Goal: Subscribe to service/newsletter

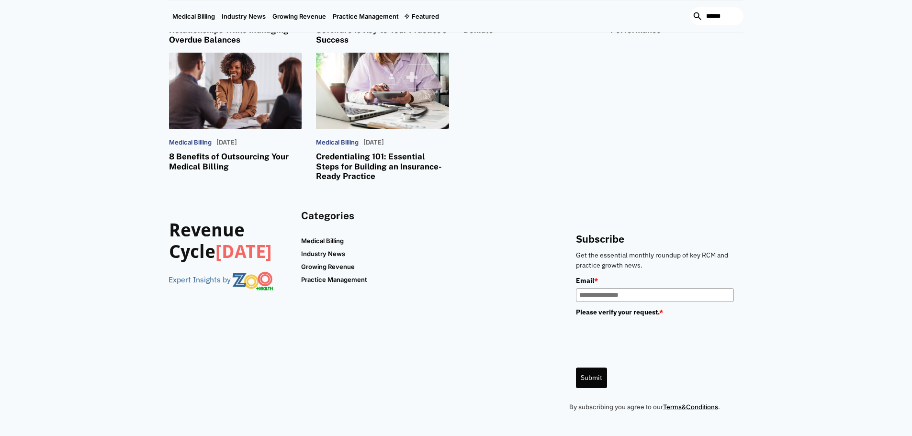
scroll to position [1868, 0]
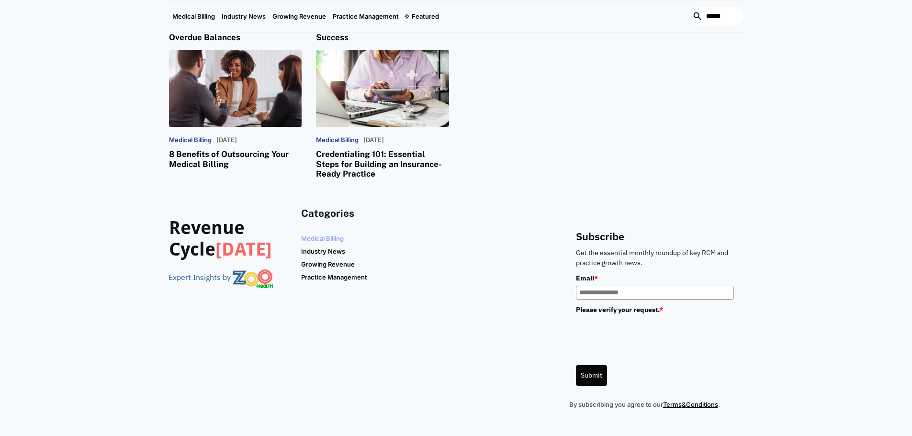
click at [314, 239] on link "Medical Billing" at bounding box center [324, 238] width 46 height 12
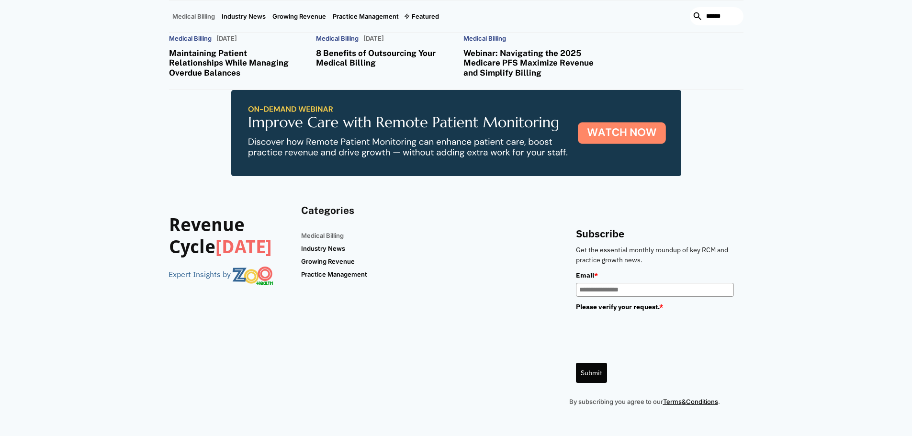
scroll to position [605, 0]
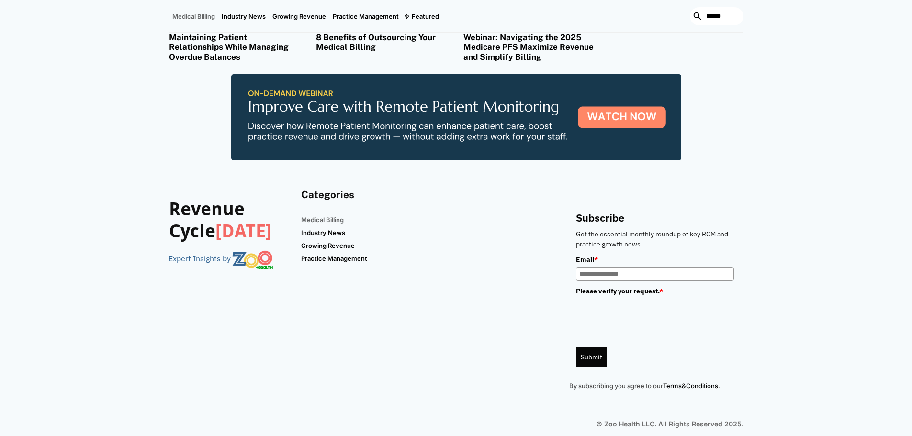
click at [651, 267] on input "Email *" at bounding box center [655, 274] width 158 height 14
type input "**********"
click at [592, 347] on button "Submit" at bounding box center [591, 357] width 31 height 20
